Goal: Task Accomplishment & Management: Complete application form

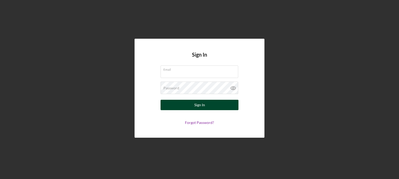
type input "[EMAIL_ADDRESS][DOMAIN_NAME]"
click at [171, 104] on button "Sign In" at bounding box center [200, 105] width 78 height 10
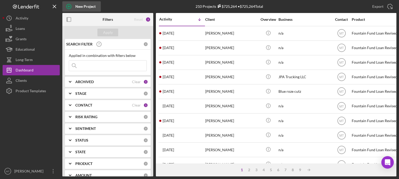
click at [67, 7] on icon "button" at bounding box center [68, 6] width 13 height 13
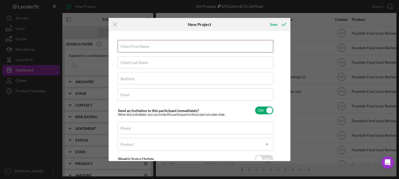
click at [132, 47] on label "Client First Name" at bounding box center [135, 46] width 29 height 4
click at [132, 47] on input "Client First Name" at bounding box center [196, 46] width 156 height 12
type input "Evonnea"
click at [141, 63] on label "Client Last Name" at bounding box center [135, 63] width 28 height 4
click at [141, 63] on input "Client Last Name" at bounding box center [196, 62] width 156 height 12
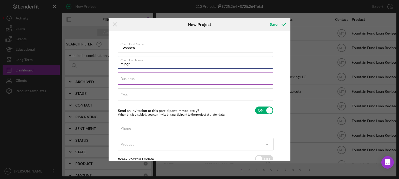
type input "minor"
click at [149, 80] on div "Business Required" at bounding box center [196, 78] width 156 height 13
type input "n/a"
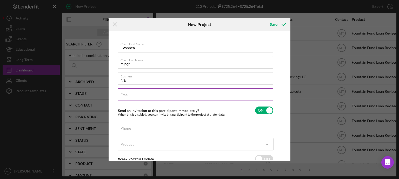
click at [138, 97] on input "Email" at bounding box center [196, 94] width 156 height 12
type input "[EMAIL_ADDRESS][DOMAIN_NAME]"
click at [150, 126] on input "Phone" at bounding box center [196, 128] width 156 height 12
type input "(4##) ###-####"
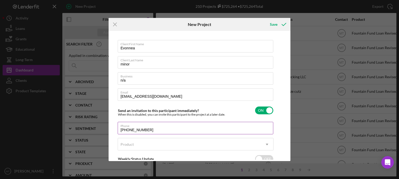
scroll to position [33, 0]
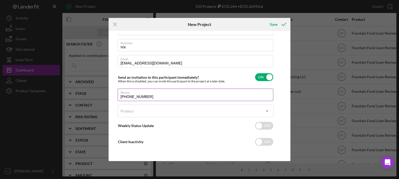
type input "[PHONE_NUMBER]"
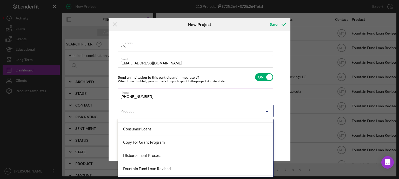
scroll to position [48, 0]
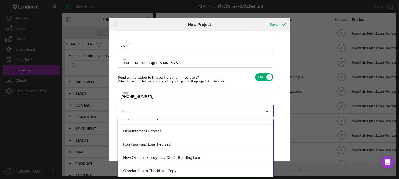
click at [199, 144] on div "Fountain Fund Loan Revised" at bounding box center [195, 144] width 155 height 13
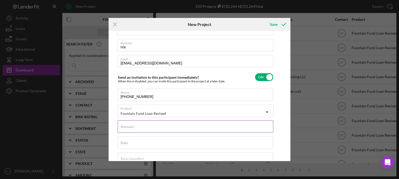
click at [191, 126] on div "Amount" at bounding box center [196, 126] width 156 height 13
drag, startPoint x: 191, startPoint y: 126, endPoint x: 150, endPoint y: 113, distance: 42.8
click at [150, 113] on div "Client First Name Evonnea Client Last Name minor Business n/a Email [EMAIL_ADDR…" at bounding box center [196, 105] width 156 height 197
click at [129, 127] on input "Amount" at bounding box center [196, 126] width 156 height 12
type input "$1,200"
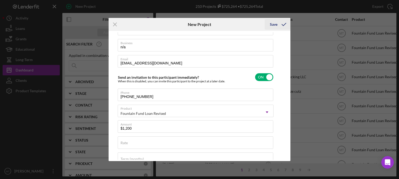
click at [283, 23] on icon "submit" at bounding box center [284, 24] width 13 height 13
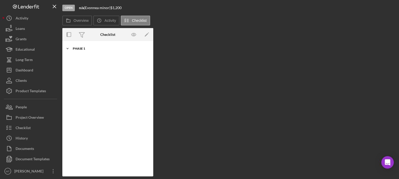
click at [68, 49] on icon "Icon/Expander" at bounding box center [67, 48] width 10 height 10
